Goal: Task Accomplishment & Management: Complete application form

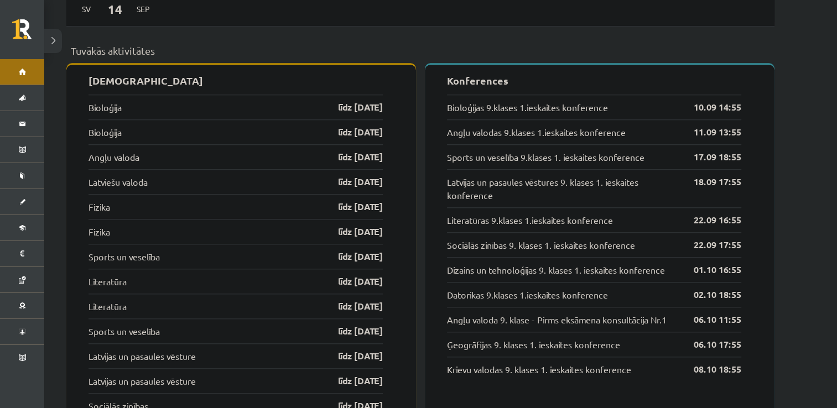
scroll to position [1074, 0]
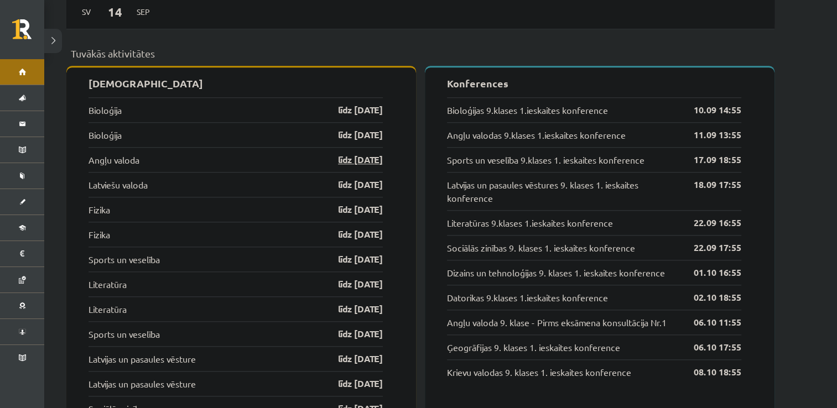
click at [367, 153] on link "līdz 15.09.25" at bounding box center [351, 159] width 64 height 13
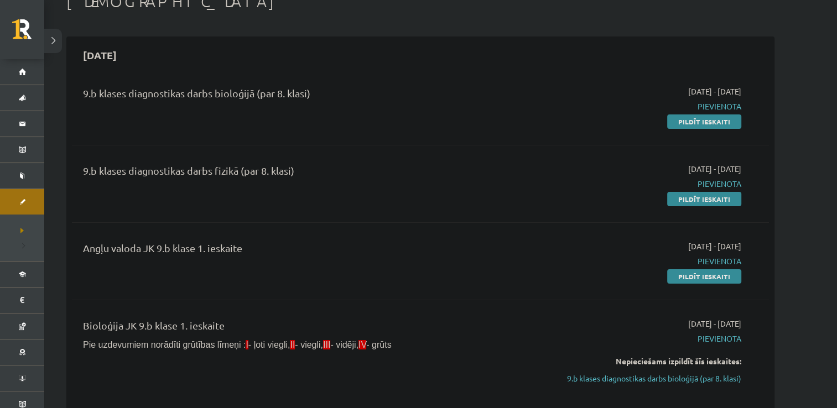
scroll to position [74, 0]
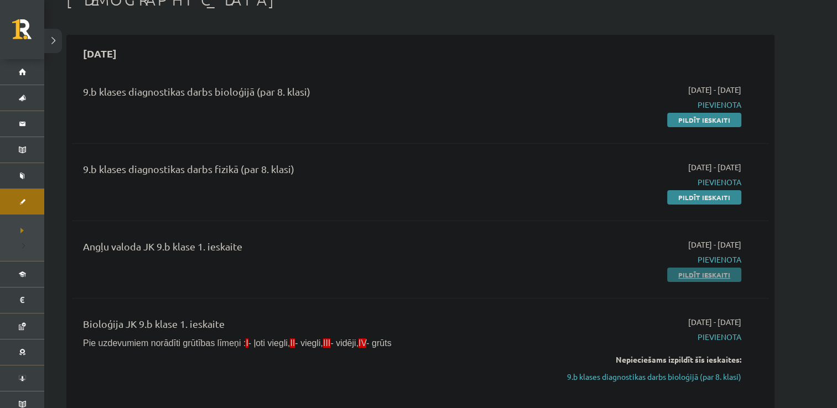
click at [706, 273] on link "Pildīt ieskaiti" at bounding box center [704, 275] width 74 height 14
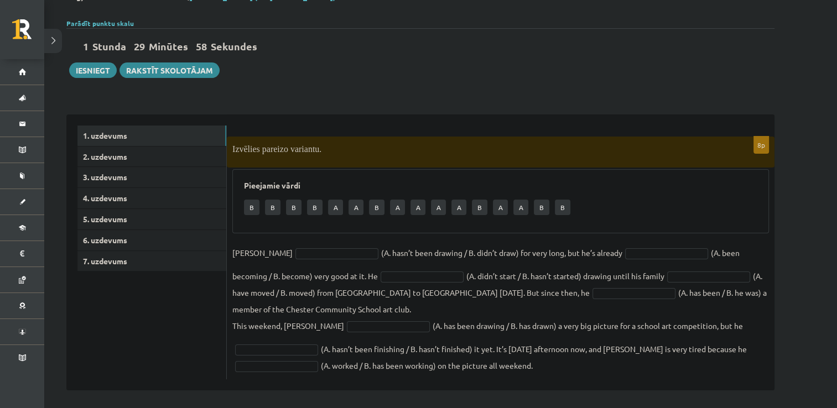
scroll to position [75, 0]
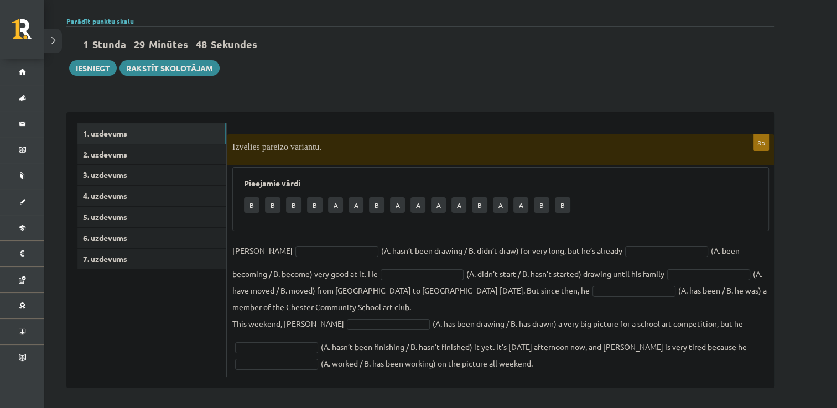
click at [335, 206] on p "A" at bounding box center [335, 204] width 15 height 15
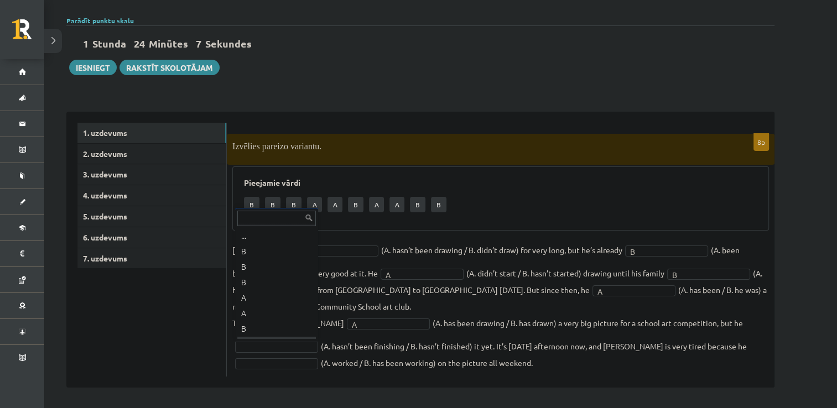
scroll to position [13, 0]
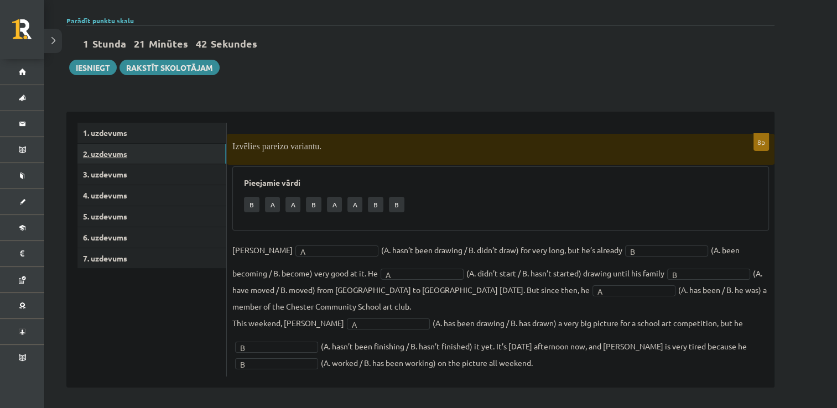
click at [171, 149] on link "2. uzdevums" at bounding box center [151, 154] width 149 height 20
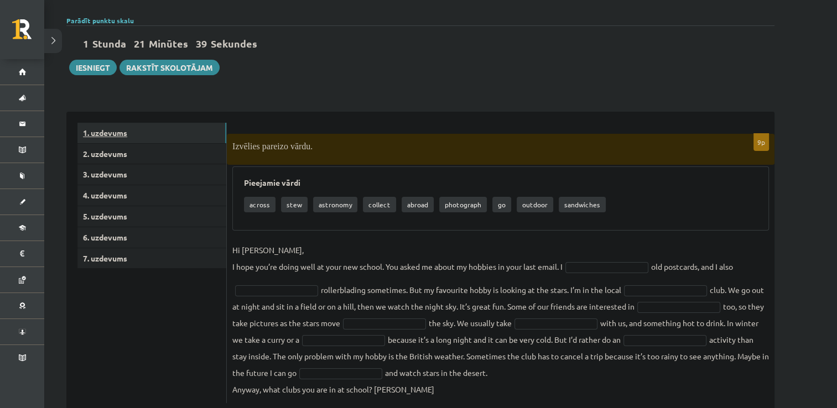
click at [145, 131] on link "1. uzdevums" at bounding box center [151, 133] width 149 height 20
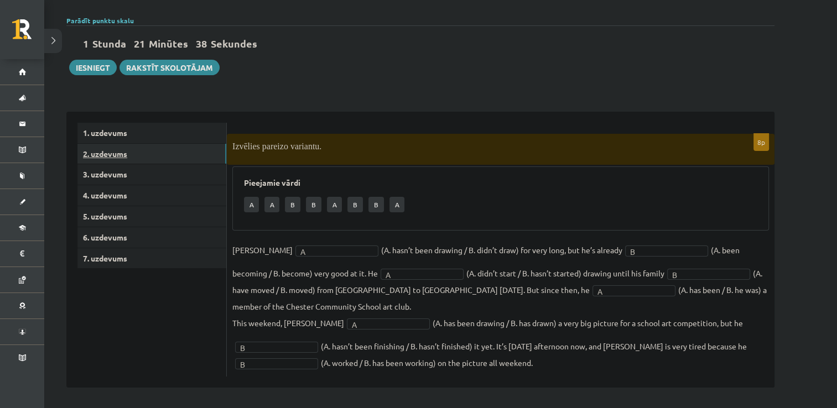
click at [126, 149] on link "2. uzdevums" at bounding box center [151, 154] width 149 height 20
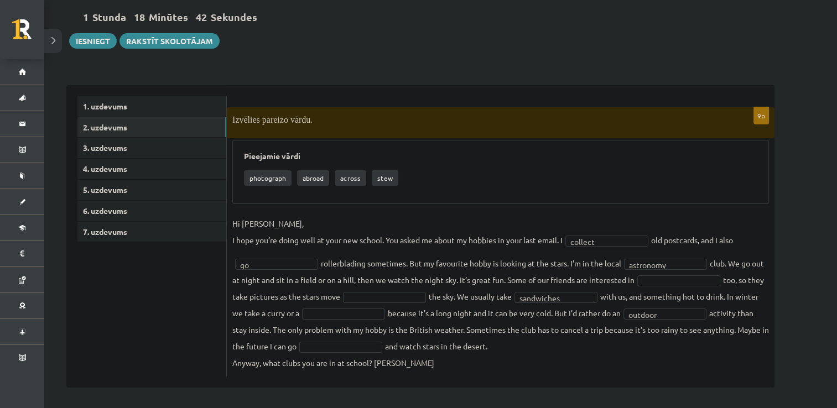
scroll to position [100, 0]
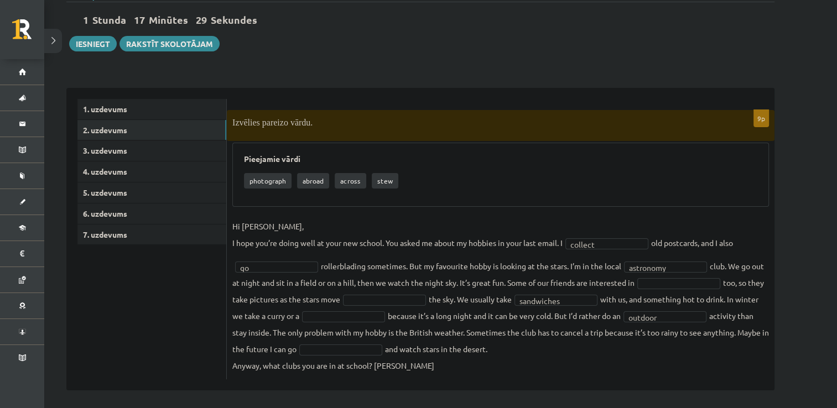
click at [419, 359] on fieldset "**********" at bounding box center [500, 296] width 536 height 156
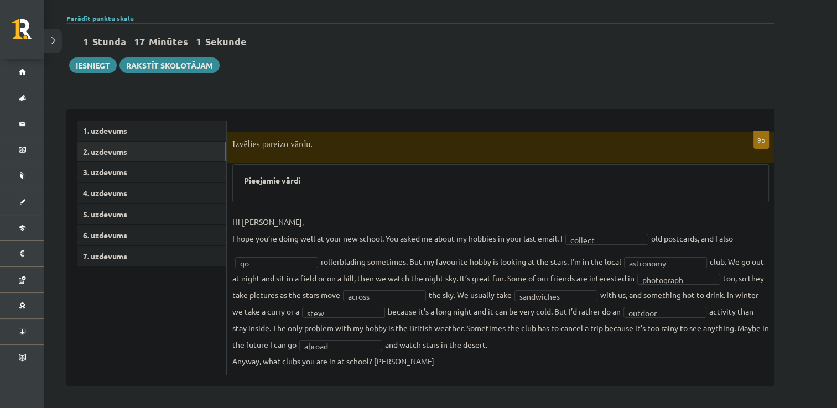
scroll to position [76, 0]
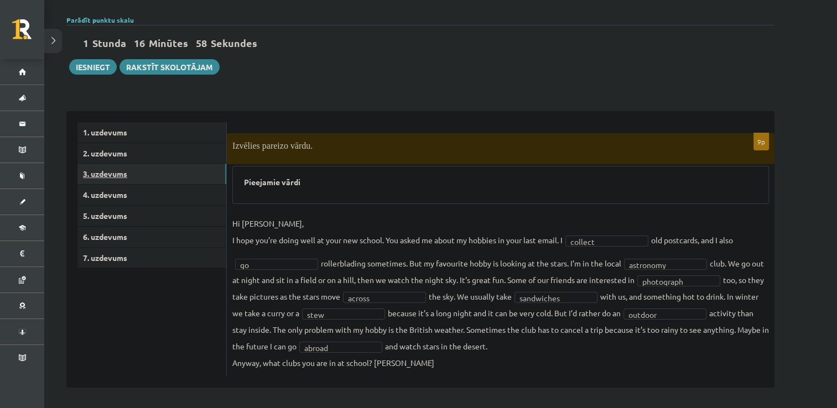
click at [152, 175] on link "3. uzdevums" at bounding box center [151, 174] width 149 height 20
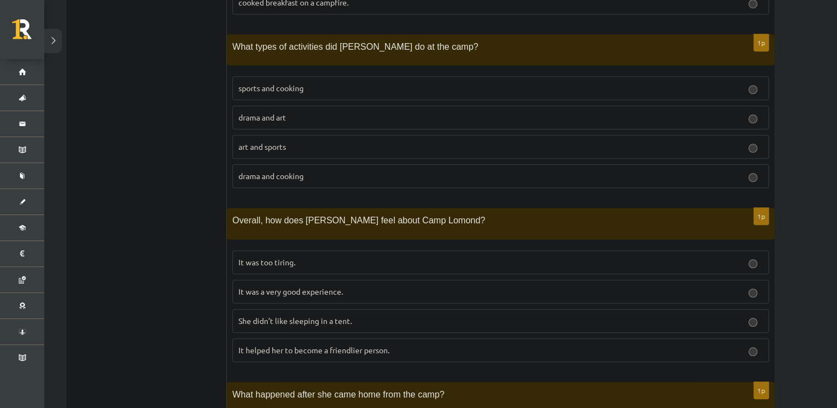
scroll to position [831, 0]
click at [335, 286] on p "It was a very good experience." at bounding box center [500, 292] width 524 height 12
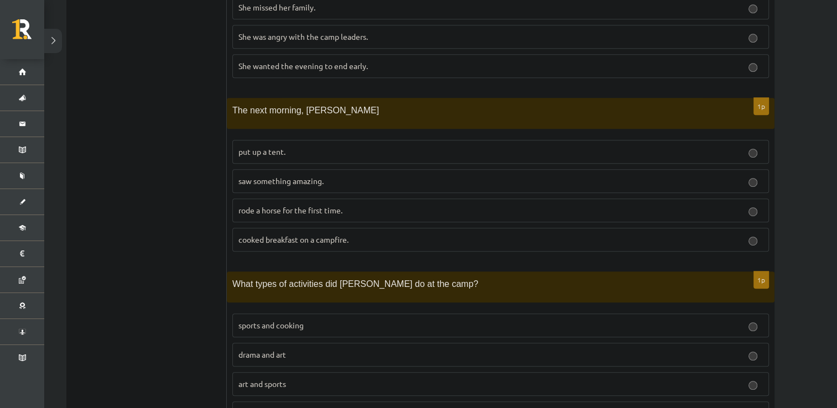
scroll to position [595, 0]
click at [321, 313] on label "sports and cooking" at bounding box center [500, 325] width 536 height 24
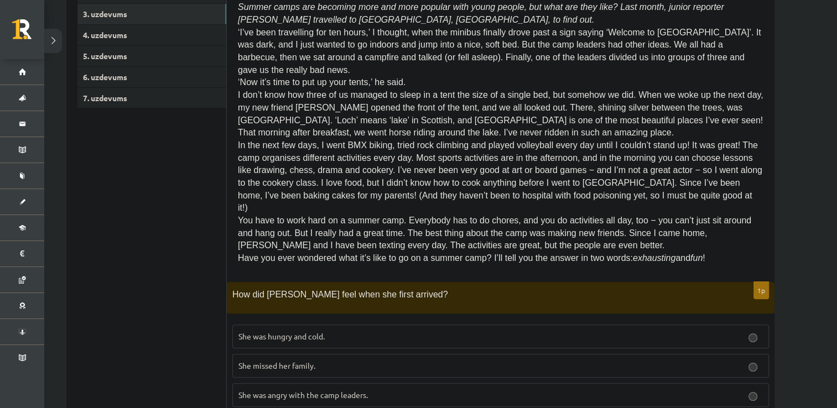
scroll to position [237, 0]
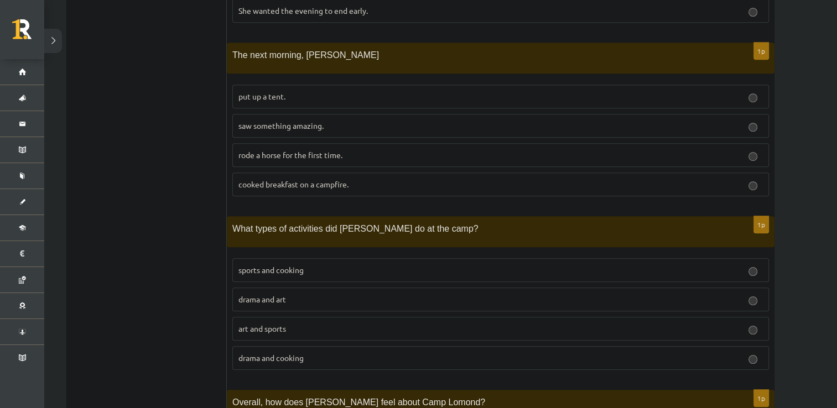
scroll to position [649, 0]
click at [295, 115] on label "saw something amazing." at bounding box center [500, 127] width 536 height 24
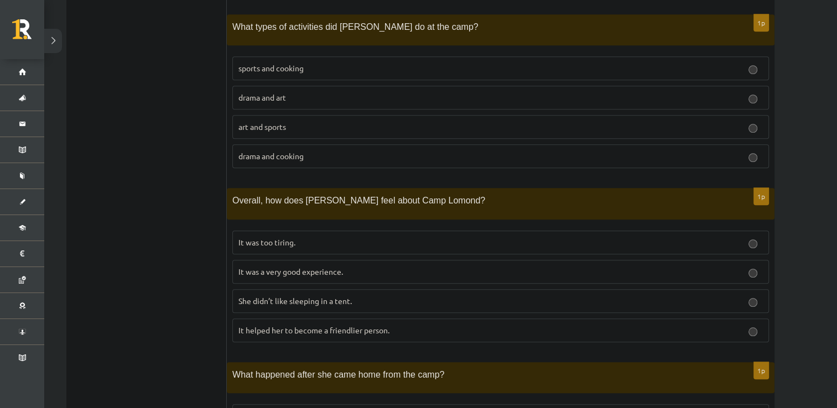
scroll to position [960, 0]
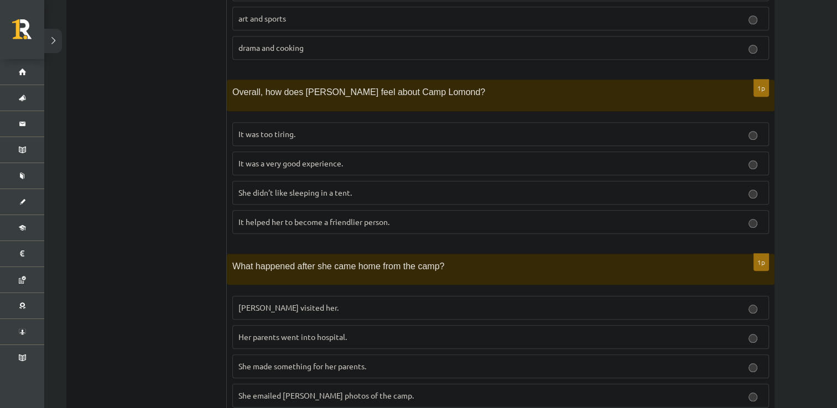
click at [304, 361] on span "She made something for her parents." at bounding box center [302, 366] width 128 height 10
click at [276, 390] on span "She emailed Ingrid photos of the camp." at bounding box center [325, 395] width 175 height 10
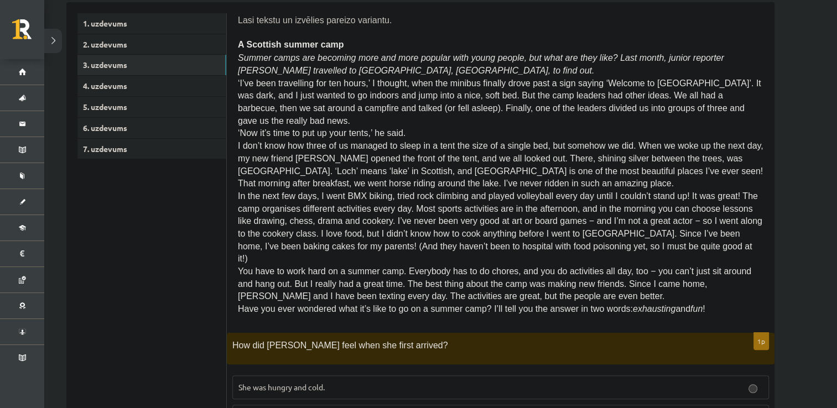
scroll to position [182, 0]
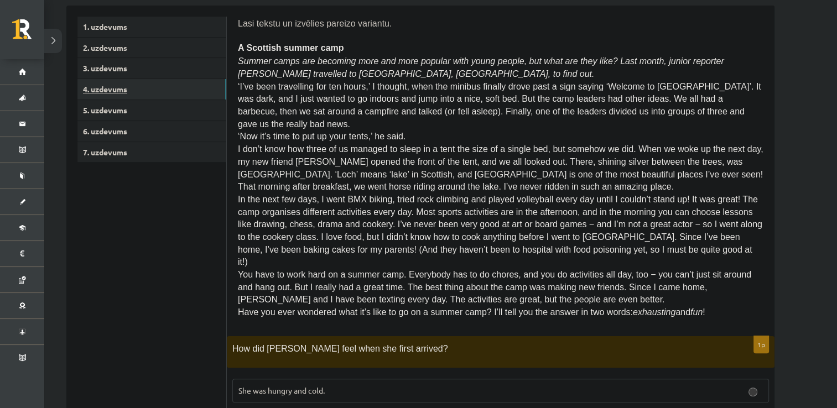
click at [128, 91] on link "4. uzdevums" at bounding box center [151, 89] width 149 height 20
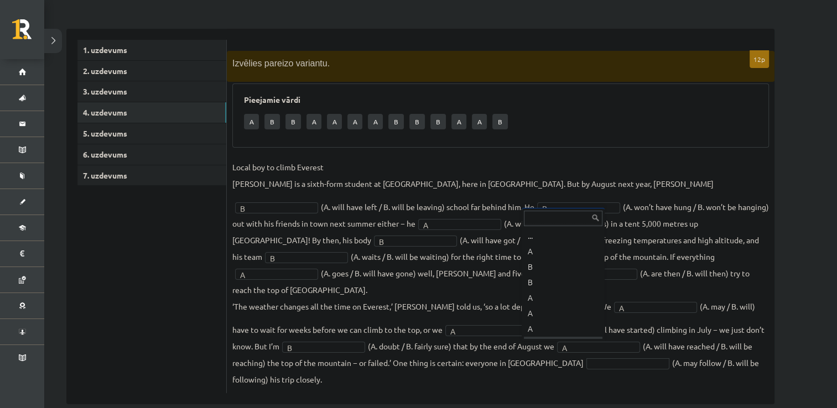
scroll to position [13, 0]
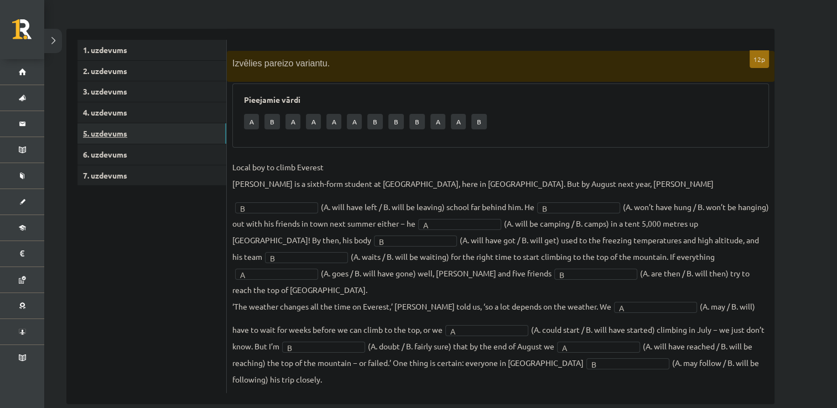
click at [168, 134] on link "5. uzdevums" at bounding box center [151, 133] width 149 height 20
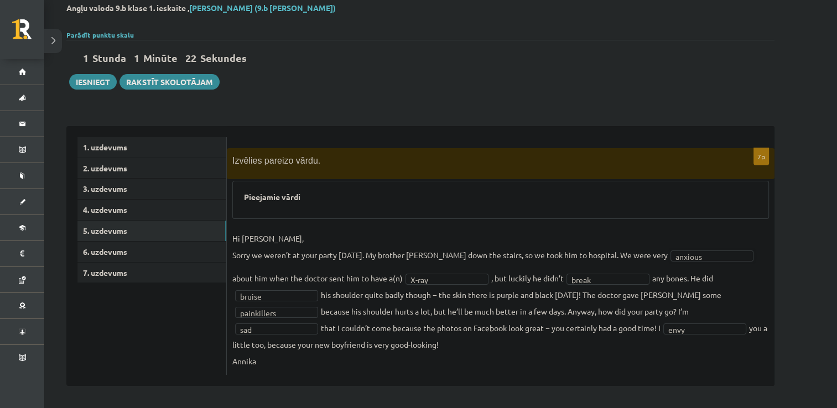
scroll to position [60, 0]
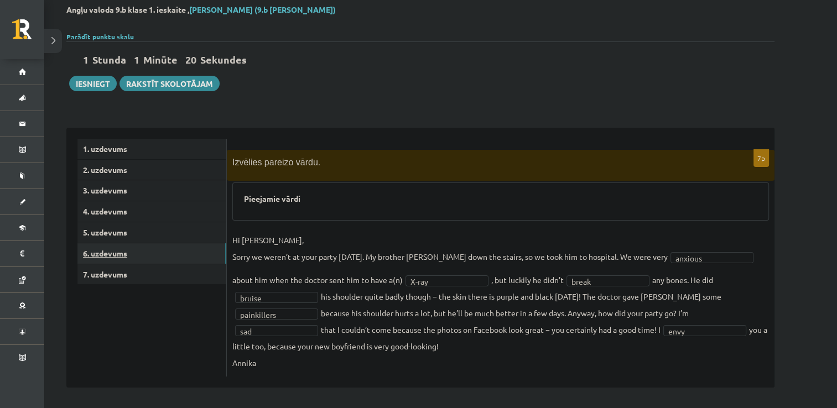
click at [115, 248] on link "6. uzdevums" at bounding box center [151, 253] width 149 height 20
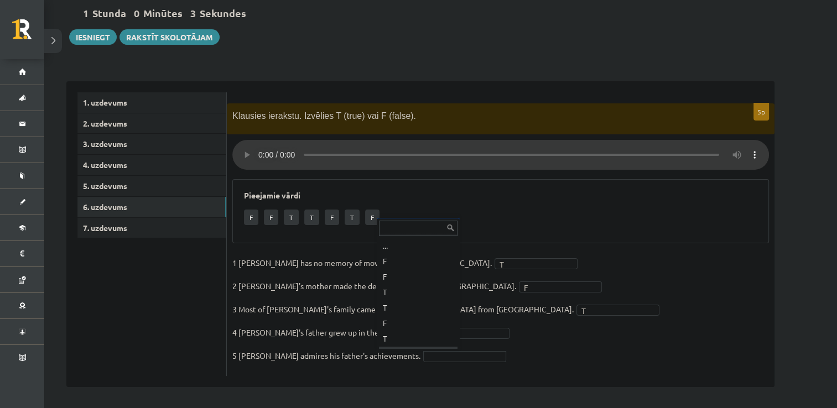
scroll to position [13, 0]
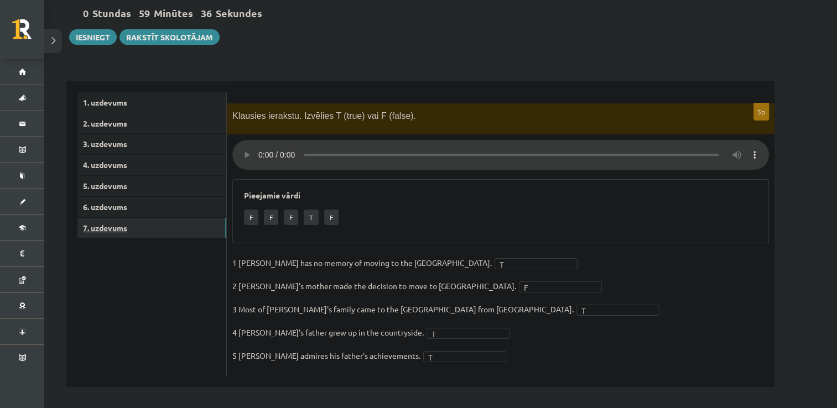
click at [176, 225] on link "7. uzdevums" at bounding box center [151, 228] width 149 height 20
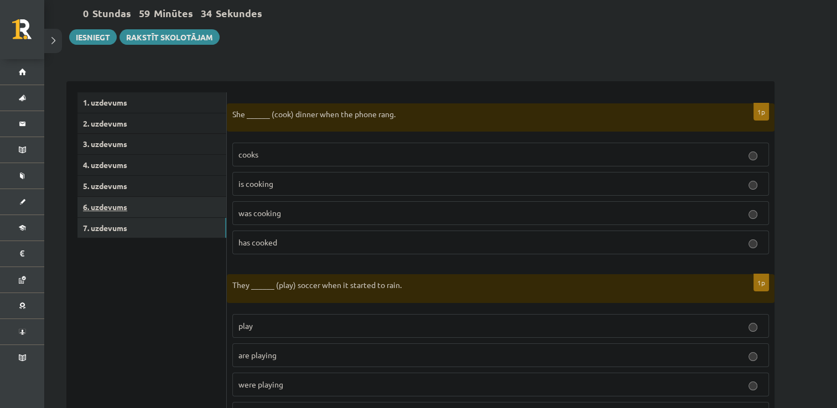
click at [152, 198] on link "6. uzdevums" at bounding box center [151, 207] width 149 height 20
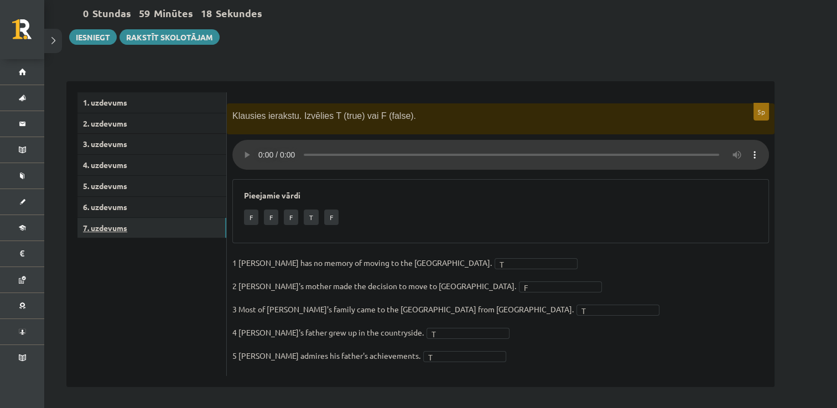
click at [182, 231] on link "7. uzdevums" at bounding box center [151, 228] width 149 height 20
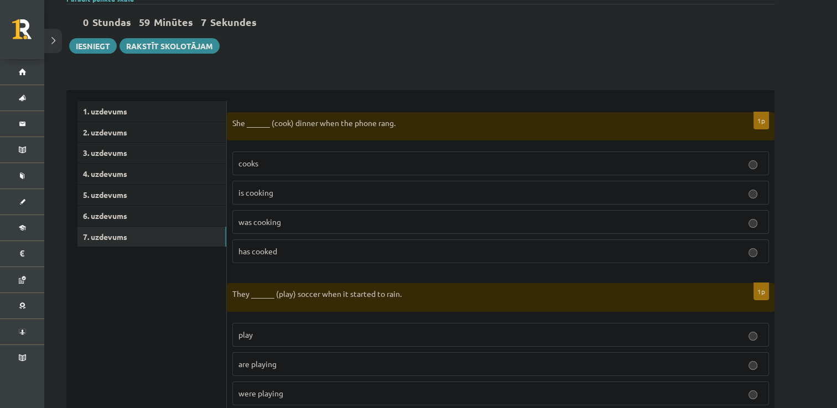
scroll to position [96, 0]
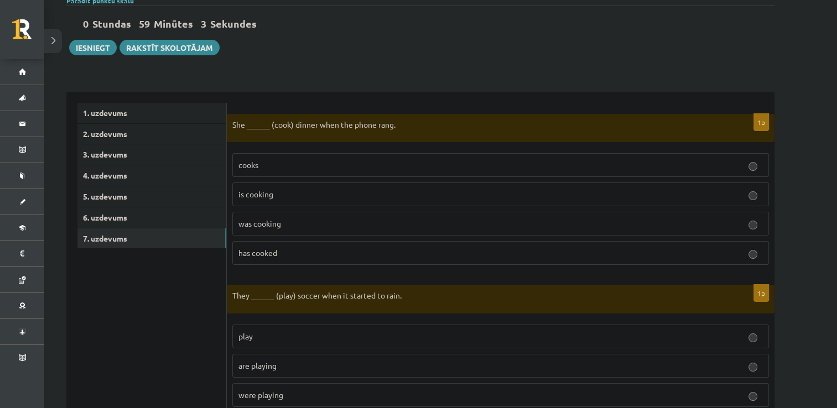
click at [323, 226] on p "was cooking" at bounding box center [500, 224] width 524 height 12
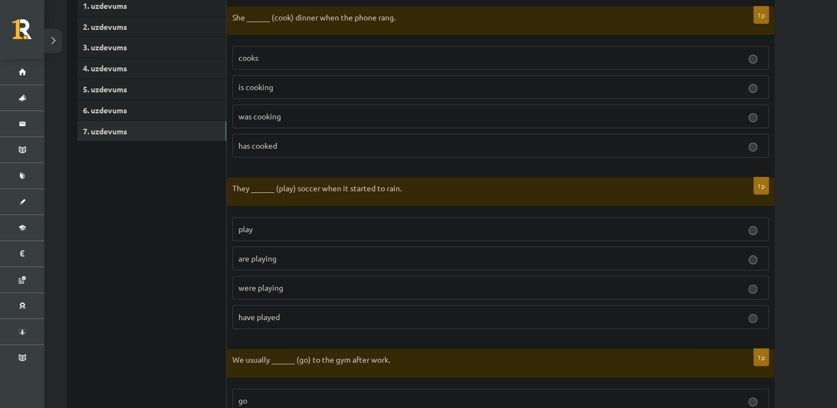
scroll to position [203, 0]
click at [293, 288] on p "were playing" at bounding box center [500, 287] width 524 height 12
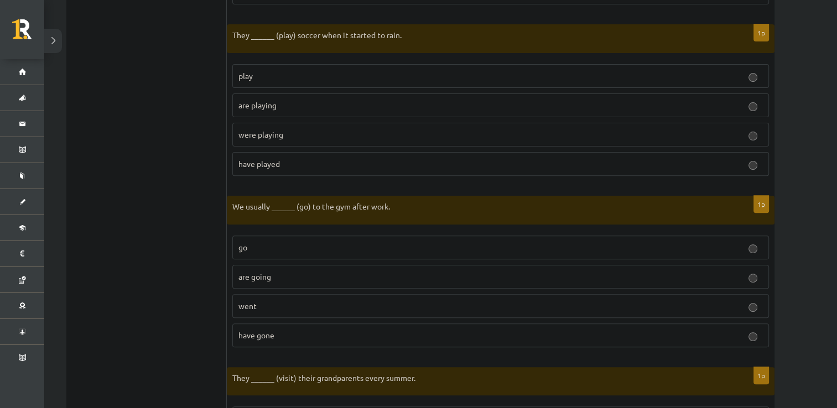
scroll to position [356, 0]
click at [256, 248] on p "go" at bounding box center [500, 248] width 524 height 12
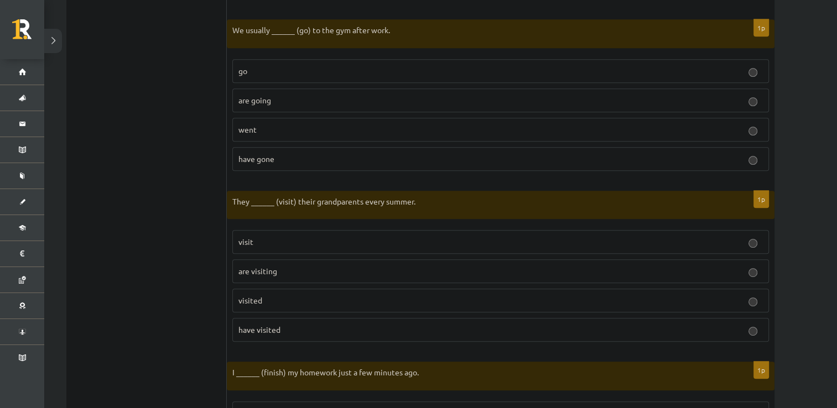
scroll to position [577, 0]
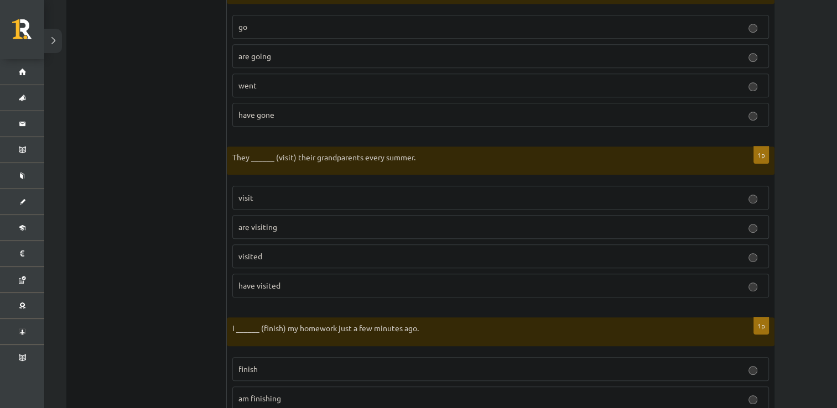
click at [249, 206] on label "visit" at bounding box center [500, 198] width 536 height 24
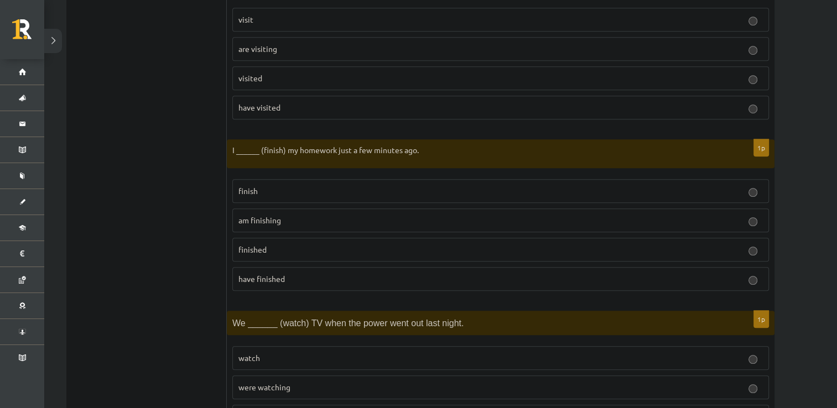
scroll to position [757, 0]
click at [255, 243] on span "finished" at bounding box center [252, 247] width 28 height 10
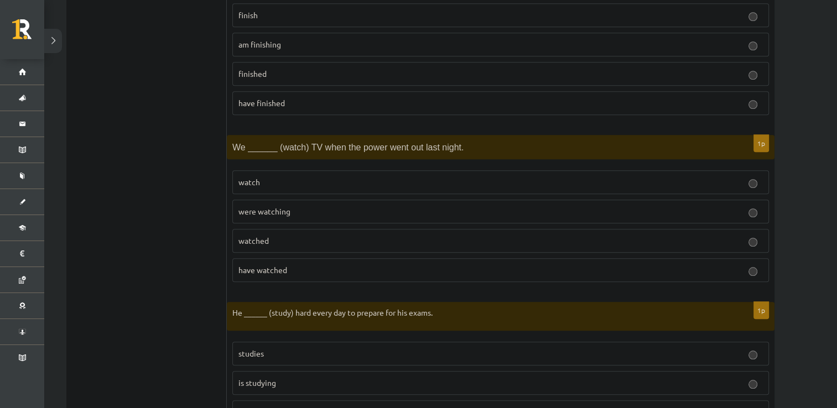
scroll to position [931, 0]
click at [247, 209] on span "were watching" at bounding box center [264, 211] width 52 height 10
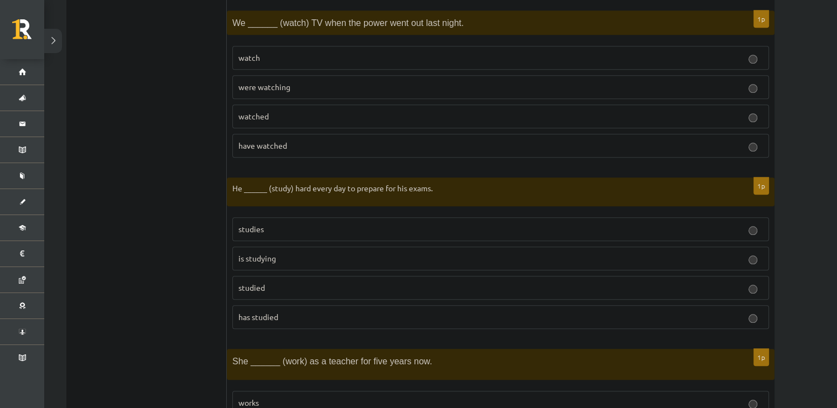
scroll to position [1059, 0]
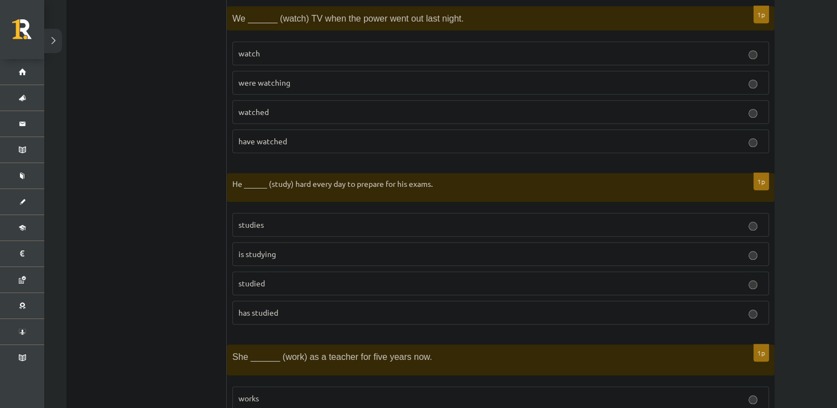
click at [258, 249] on span "is studying" at bounding box center [257, 254] width 38 height 10
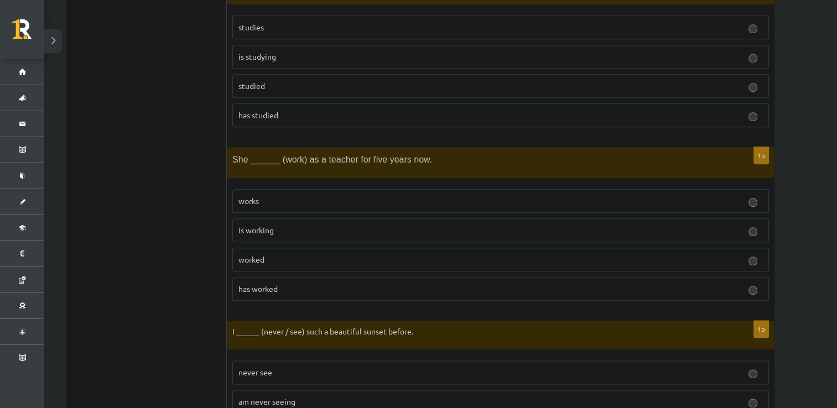
scroll to position [1256, 0]
click at [252, 285] on p "has worked" at bounding box center [500, 290] width 524 height 12
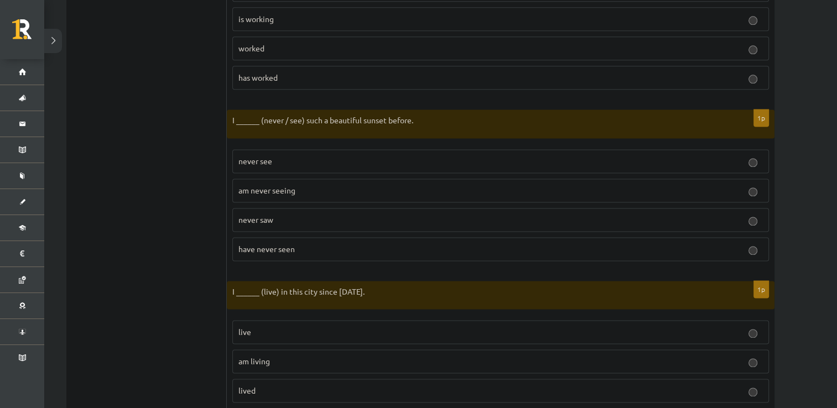
scroll to position [1469, 0]
click at [260, 247] on label "have never seen" at bounding box center [500, 248] width 536 height 24
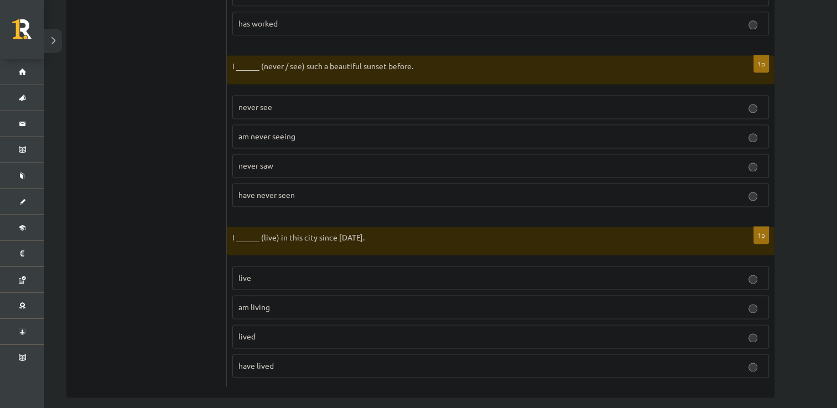
scroll to position [1523, 0]
click at [265, 359] on p "have lived" at bounding box center [500, 365] width 524 height 12
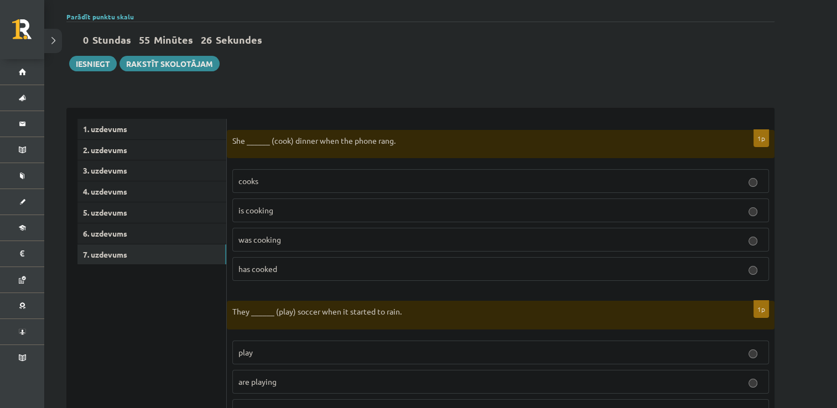
scroll to position [0, 0]
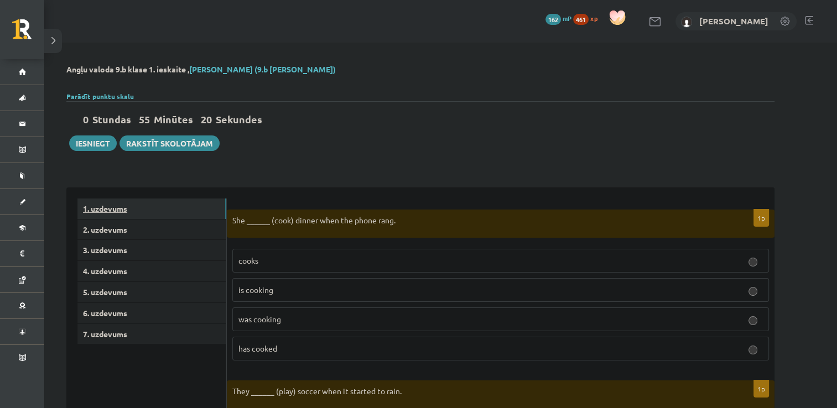
click at [109, 202] on link "1. uzdevums" at bounding box center [151, 209] width 149 height 20
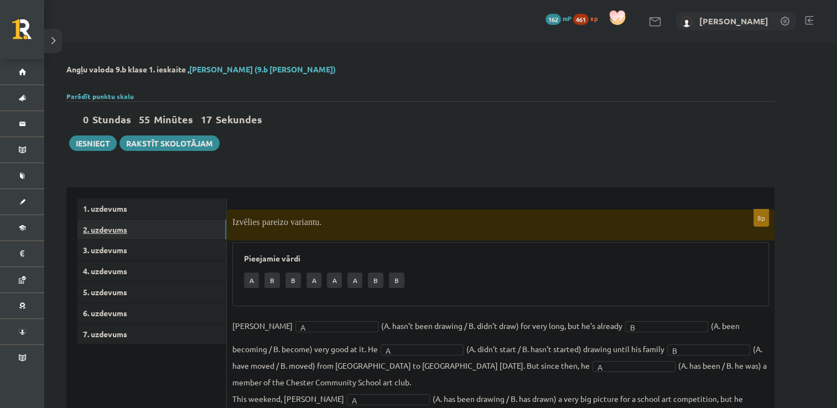
click at [135, 228] on link "2. uzdevums" at bounding box center [151, 230] width 149 height 20
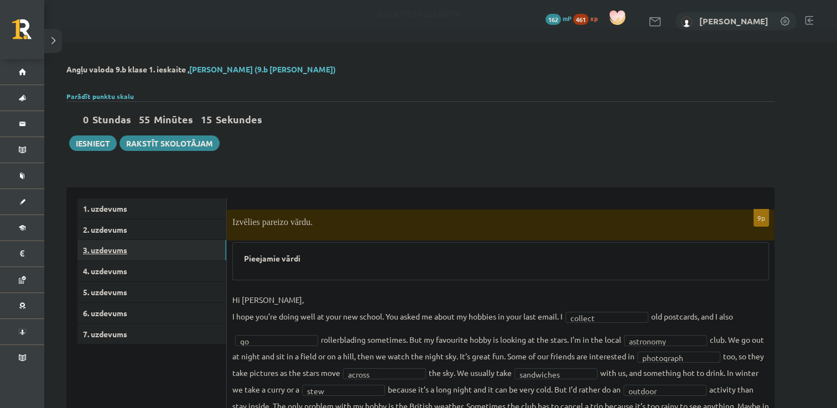
click at [132, 249] on link "3. uzdevums" at bounding box center [151, 250] width 149 height 20
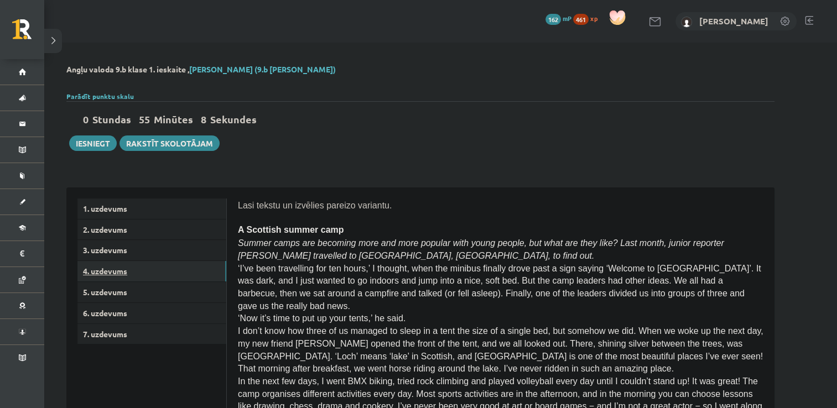
click at [155, 267] on link "4. uzdevums" at bounding box center [151, 271] width 149 height 20
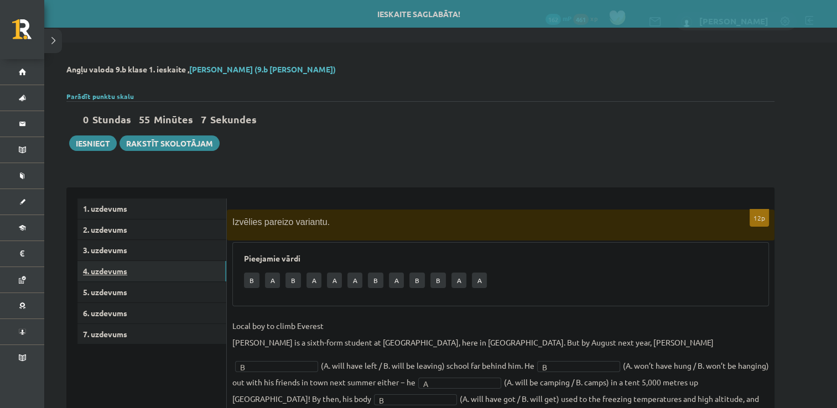
scroll to position [159, 0]
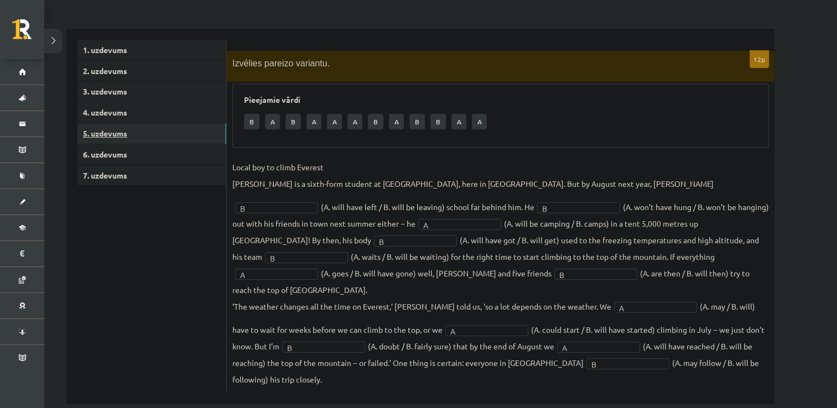
click at [114, 136] on link "5. uzdevums" at bounding box center [151, 133] width 149 height 20
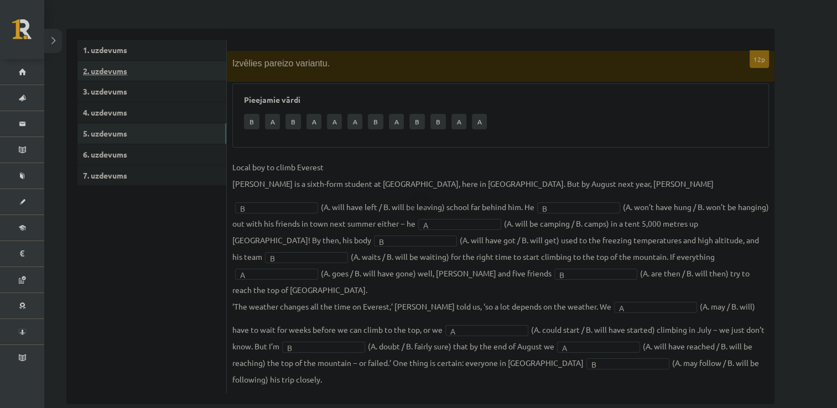
scroll to position [60, 0]
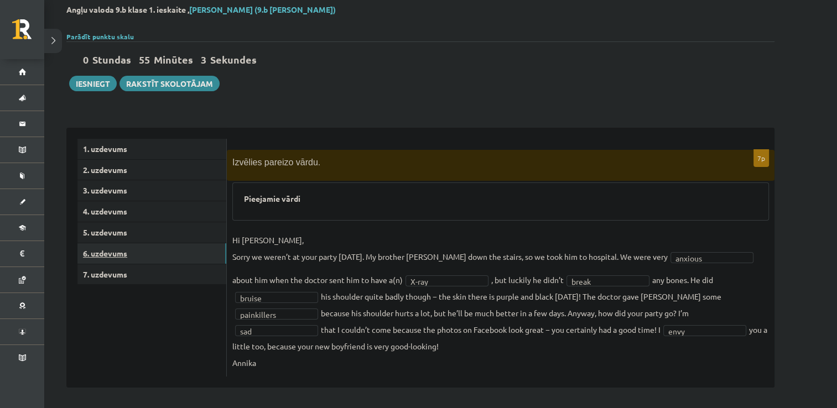
click at [118, 255] on link "6. uzdevums" at bounding box center [151, 253] width 149 height 20
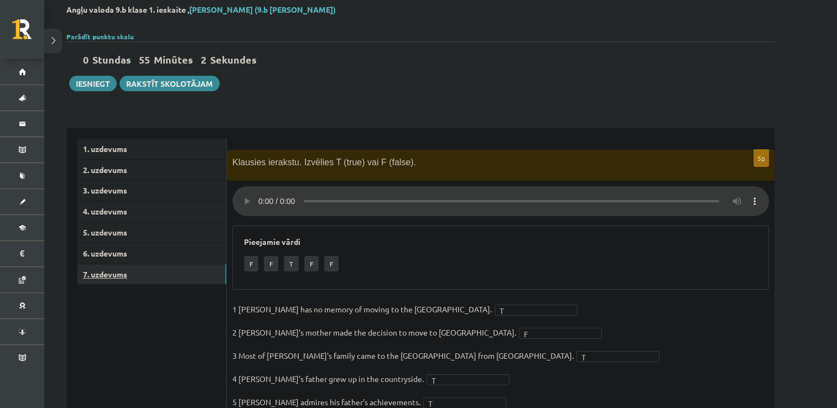
click at [128, 280] on link "7. uzdevums" at bounding box center [151, 274] width 149 height 20
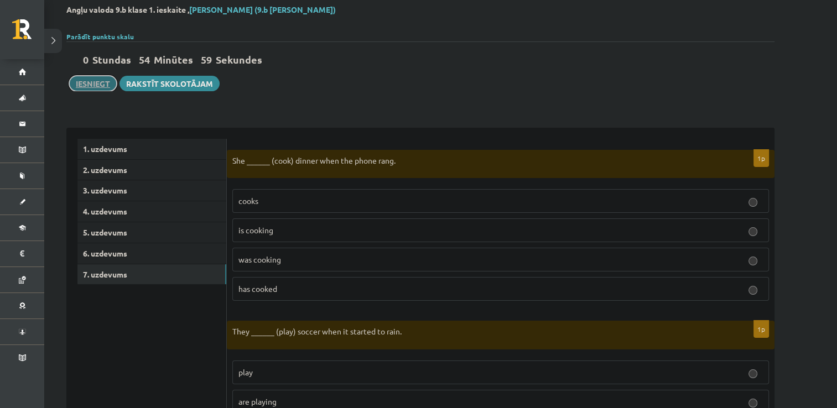
click at [90, 87] on button "Iesniegt" at bounding box center [93, 83] width 48 height 15
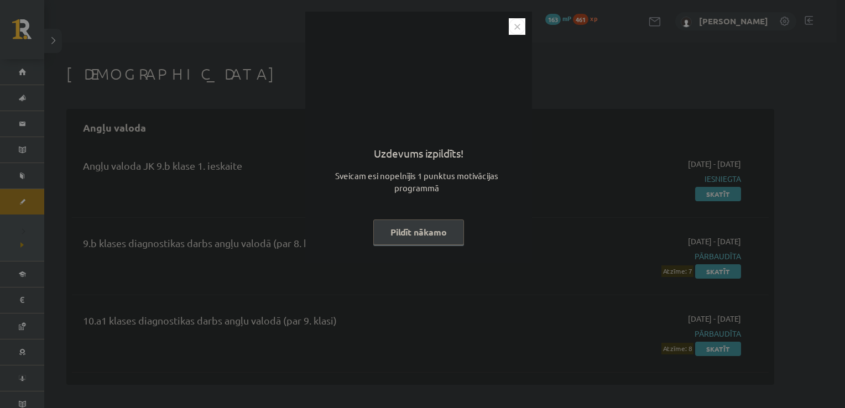
click at [431, 231] on button "Pildīt nākamo" at bounding box center [418, 232] width 91 height 25
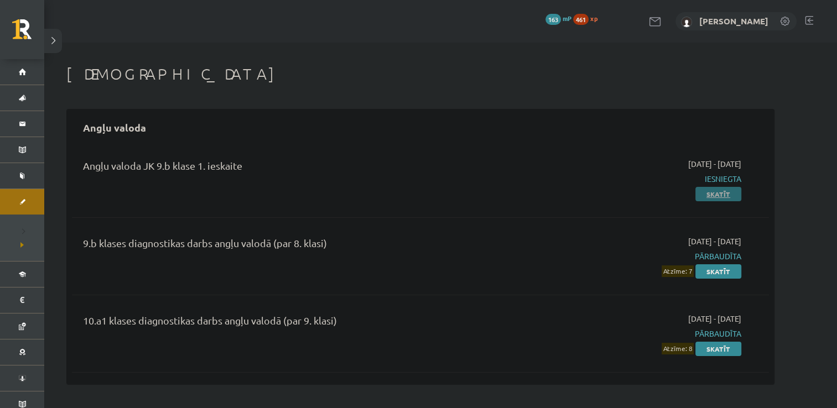
click at [719, 191] on link "Skatīt" at bounding box center [718, 194] width 46 height 14
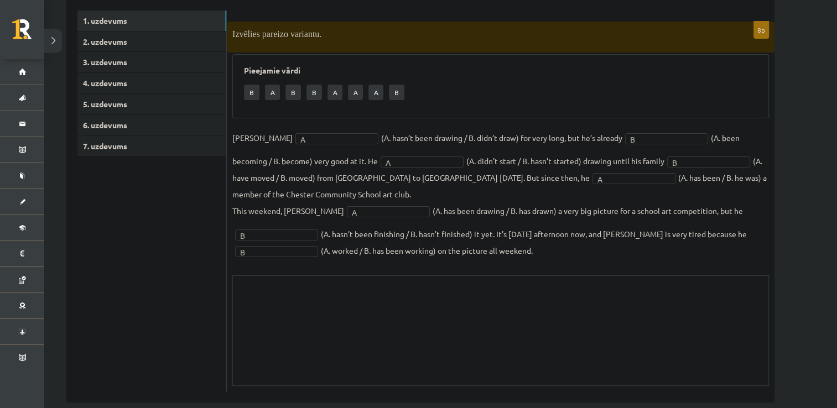
scroll to position [166, 0]
click at [458, 353] on div "Skolotāja pielikums" at bounding box center [500, 329] width 536 height 111
click at [158, 142] on link "7. uzdevums" at bounding box center [151, 145] width 149 height 20
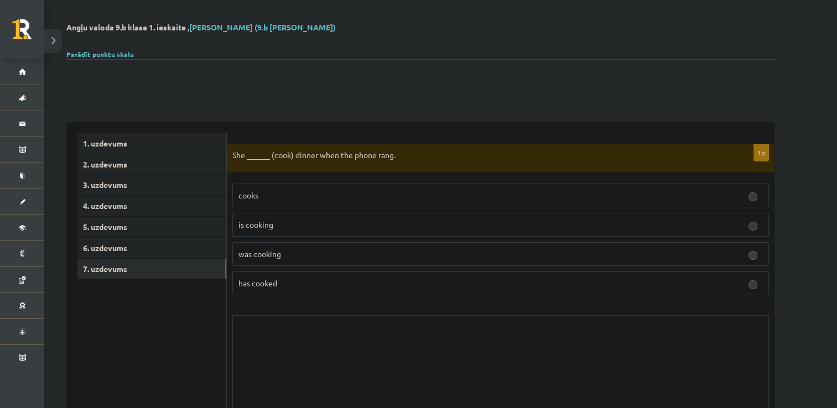
scroll to position [0, 0]
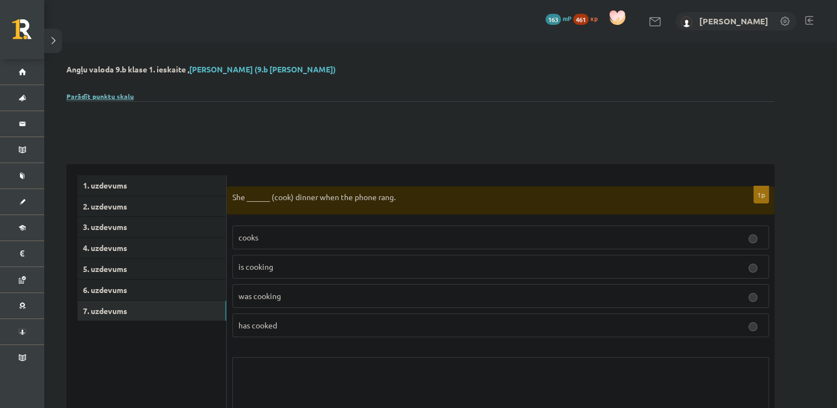
click at [97, 98] on link "Parādīt punktu skalu" at bounding box center [99, 96] width 67 height 9
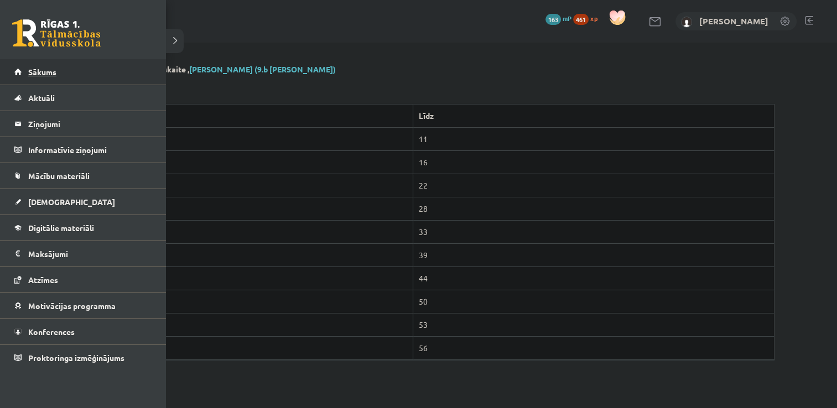
click at [29, 65] on link "Sākums" at bounding box center [83, 71] width 138 height 25
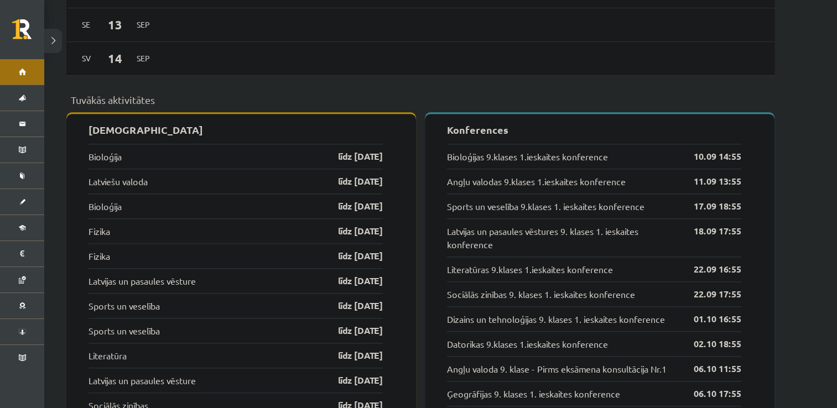
scroll to position [1026, 0]
click at [347, 203] on link "līdz 15.09.25" at bounding box center [351, 207] width 64 height 13
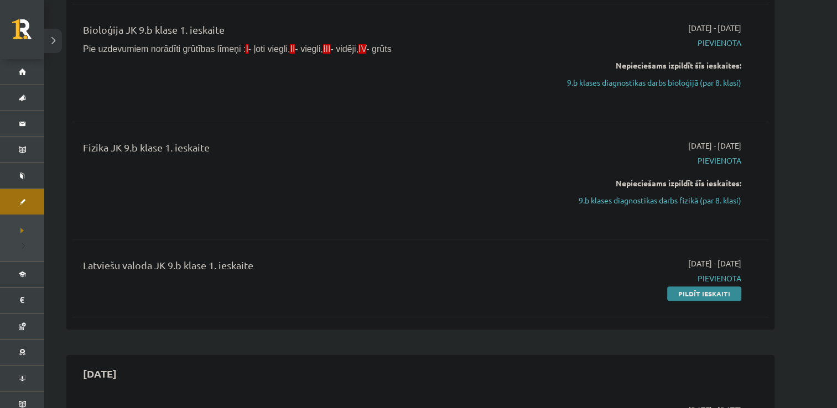
scroll to position [369, 0]
click at [699, 289] on link "Pildīt ieskaiti" at bounding box center [704, 293] width 74 height 14
